Goal: Task Accomplishment & Management: Manage account settings

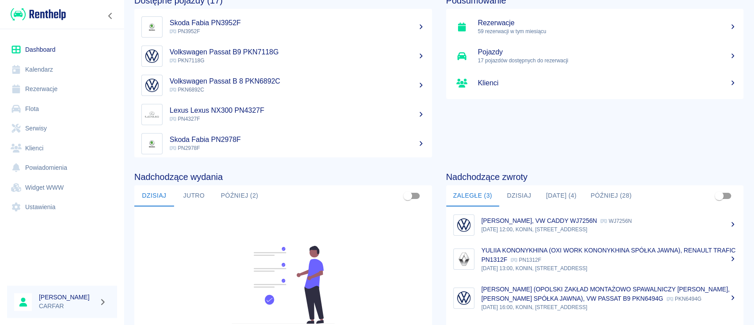
scroll to position [117, 0]
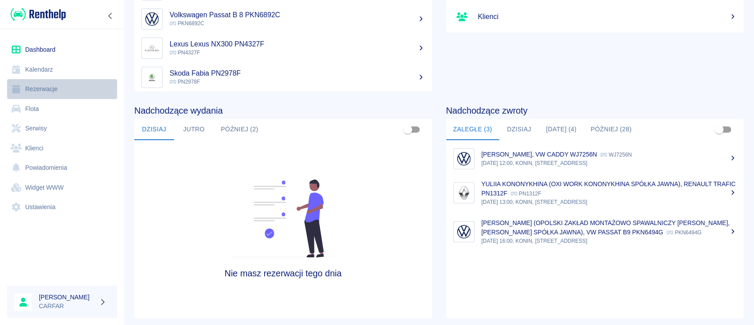
click at [44, 87] on link "Rezerwacje" at bounding box center [62, 89] width 110 height 20
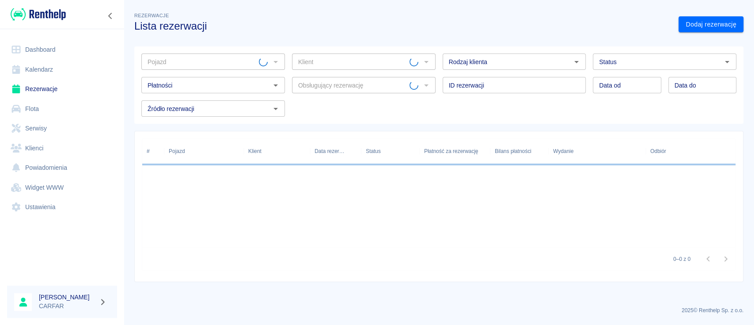
click at [42, 107] on link "Flota" at bounding box center [62, 109] width 110 height 20
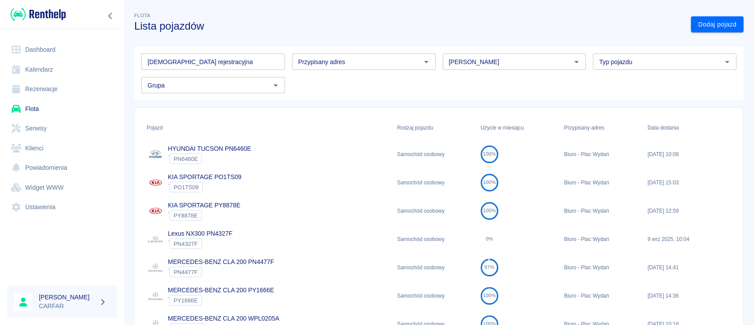
click at [52, 86] on link "Rezerwacje" at bounding box center [62, 89] width 110 height 20
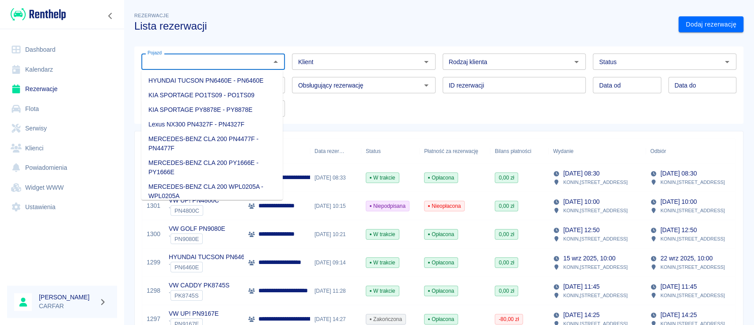
click at [219, 58] on input "Pojazd" at bounding box center [206, 61] width 124 height 11
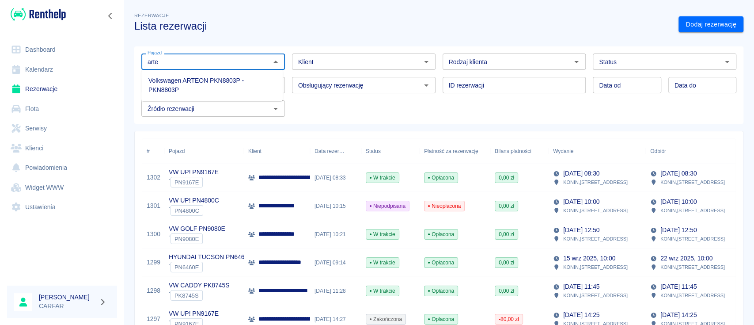
click at [223, 82] on li "Volkswagen ARTEON PKN8803P - PKN8803P" at bounding box center [211, 85] width 141 height 24
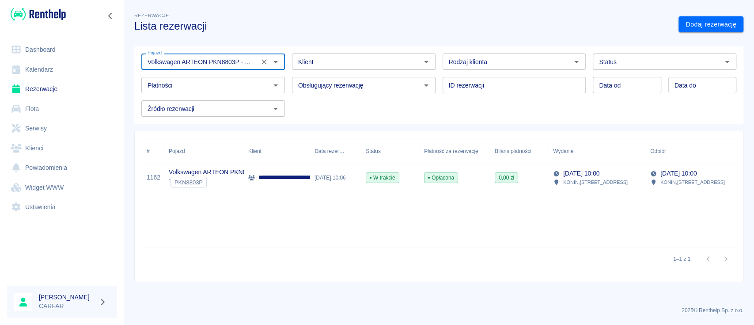
type input "Volkswagen ARTEON PKN8803P - PKN8803P"
click at [299, 179] on p "**********" at bounding box center [309, 177] width 102 height 9
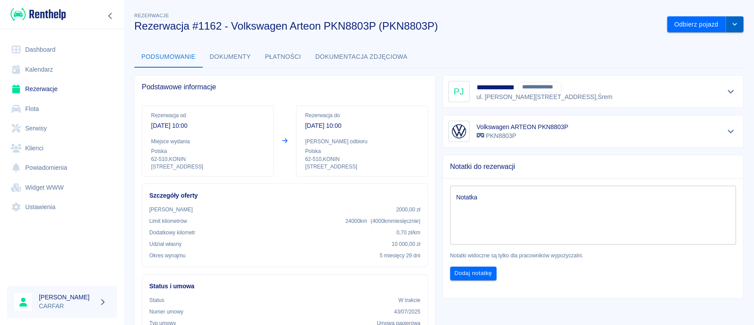
click at [731, 23] on icon "drop-down" at bounding box center [734, 24] width 7 height 6
click at [714, 41] on li "Przedłuż rezerwację" at bounding box center [695, 43] width 69 height 15
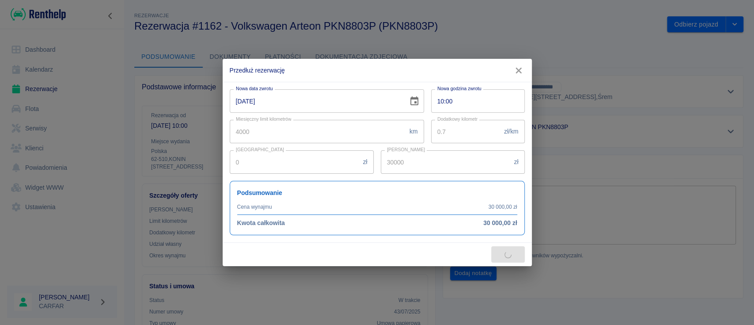
type input "3000"
type input "33000"
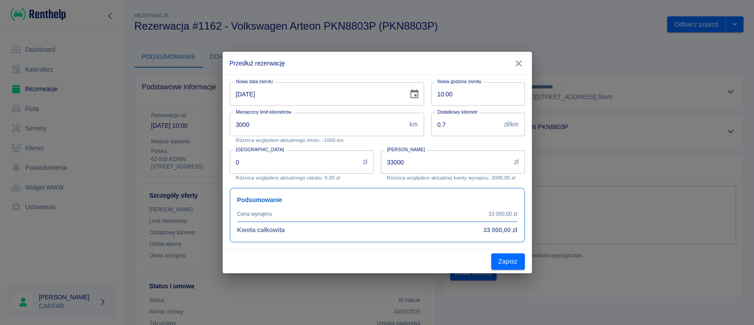
click at [416, 99] on icon "Choose date, selected date is 18 paź 2025" at bounding box center [414, 94] width 11 height 11
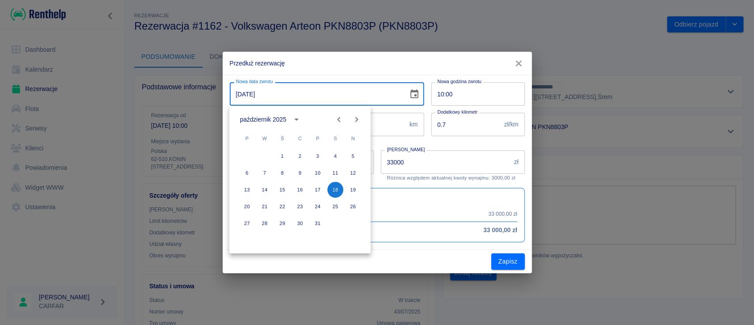
click at [336, 116] on icon "Previous month" at bounding box center [338, 119] width 11 height 11
click at [354, 118] on icon "Next month" at bounding box center [356, 119] width 11 height 11
click at [300, 192] on button "18" at bounding box center [300, 190] width 16 height 16
type input "[DATE]"
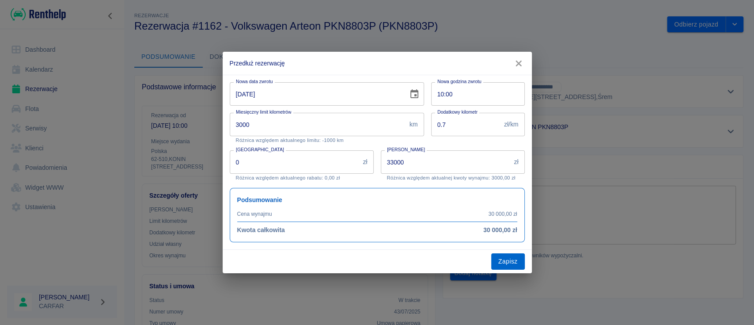
click at [506, 262] on button "Zapisz" at bounding box center [508, 261] width 34 height 16
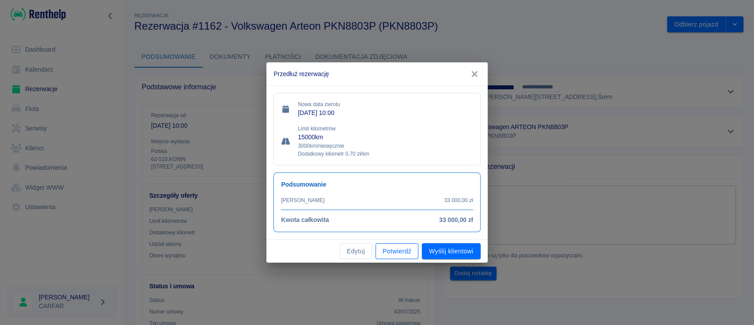
click at [393, 249] on button "Potwierdź" at bounding box center [396, 251] width 43 height 16
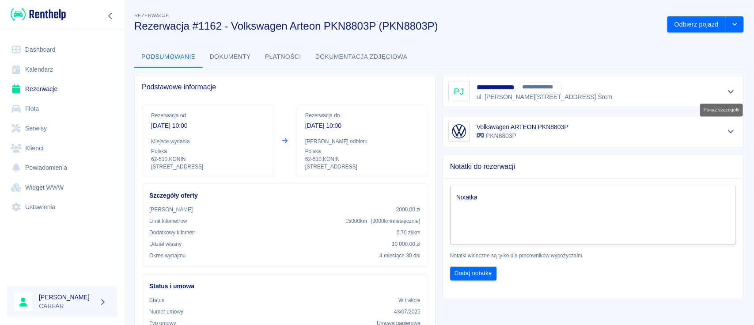
click at [726, 89] on icon "Pokaż szczegóły" at bounding box center [731, 91] width 10 height 8
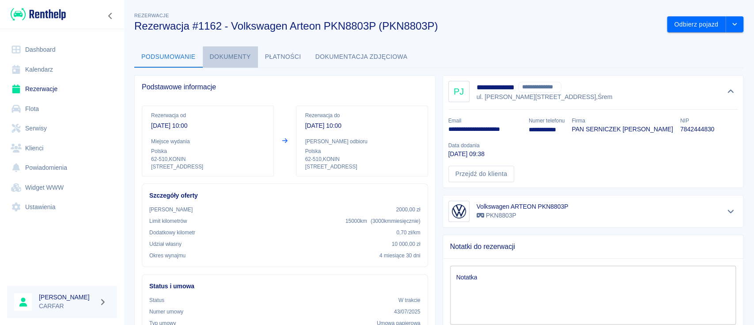
click at [240, 56] on button "Dokumenty" at bounding box center [230, 56] width 55 height 21
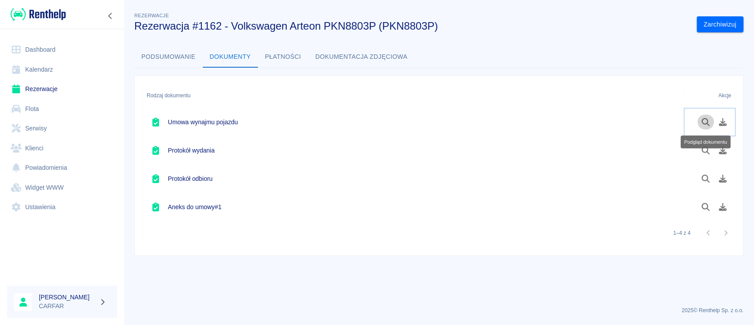
click at [707, 121] on icon "Podgląd dokumentu" at bounding box center [705, 122] width 10 height 8
click at [706, 182] on button "Podgląd dokumentu" at bounding box center [705, 178] width 17 height 15
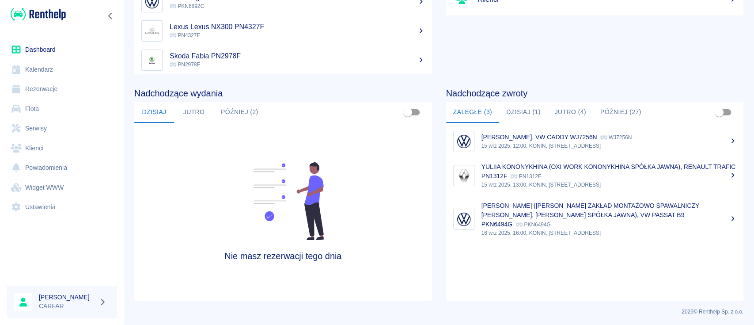
scroll to position [136, 0]
click at [514, 112] on button "Dzisiaj (1)" at bounding box center [523, 111] width 49 height 21
